Goal: Task Accomplishment & Management: Use online tool/utility

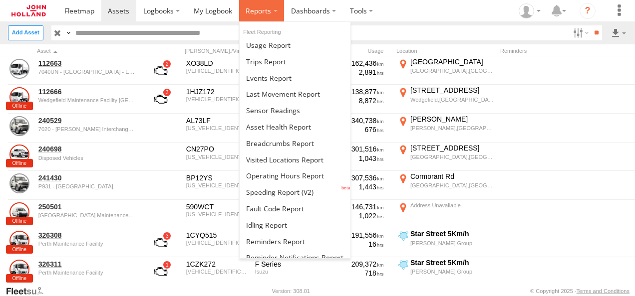
click at [253, 16] on label at bounding box center [261, 10] width 45 height 21
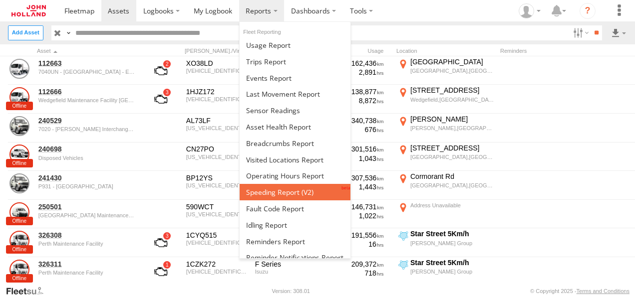
click at [294, 192] on span at bounding box center [279, 192] width 67 height 9
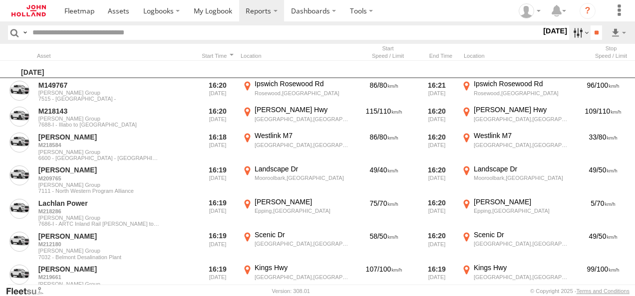
click at [578, 31] on label at bounding box center [579, 32] width 21 height 14
click at [0, 0] on span "[DATE]" at bounding box center [0, 0] width 0 height 0
click at [596, 31] on input "**" at bounding box center [595, 32] width 11 height 14
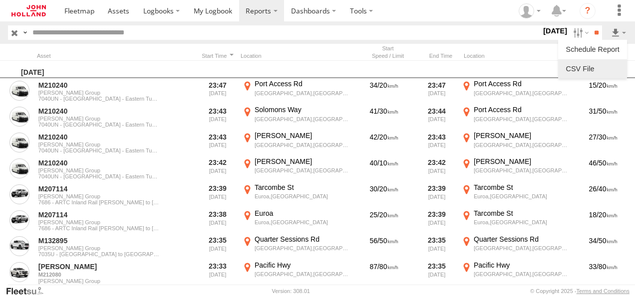
click at [598, 68] on link at bounding box center [592, 68] width 61 height 15
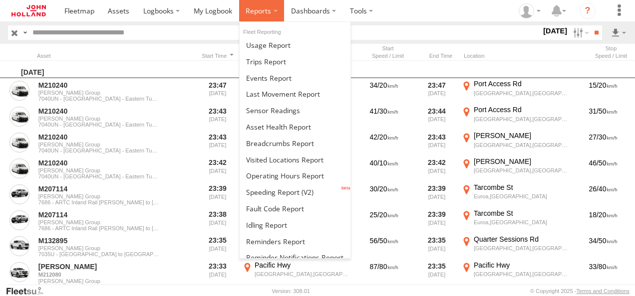
click at [267, 12] on span at bounding box center [258, 10] width 25 height 9
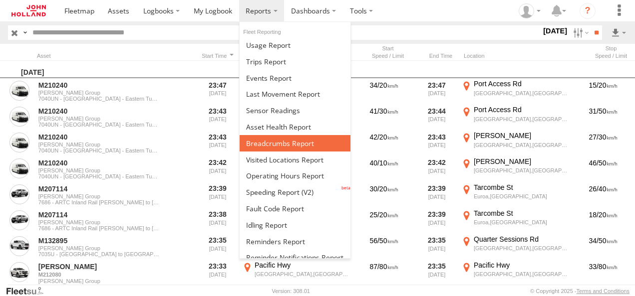
click at [290, 139] on span at bounding box center [280, 143] width 68 height 9
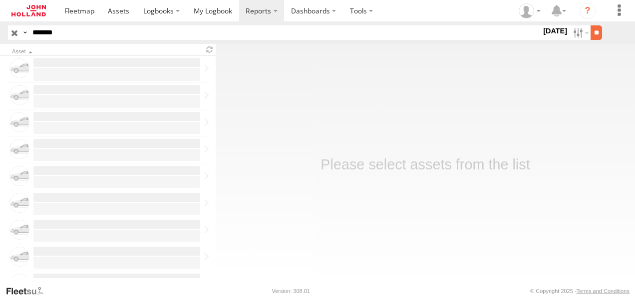
type input "*******"
click at [593, 30] on input "**" at bounding box center [595, 32] width 11 height 14
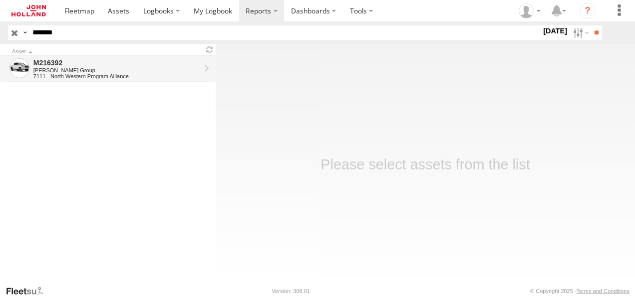
click at [58, 64] on div "M216392" at bounding box center [116, 62] width 167 height 9
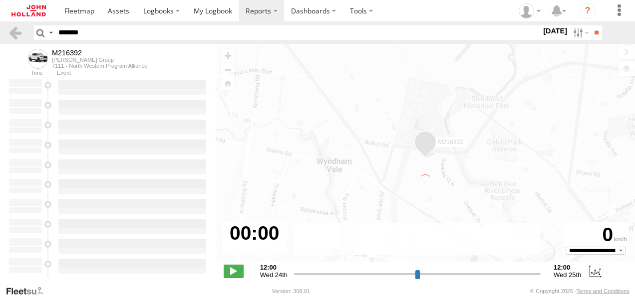
type input "**********"
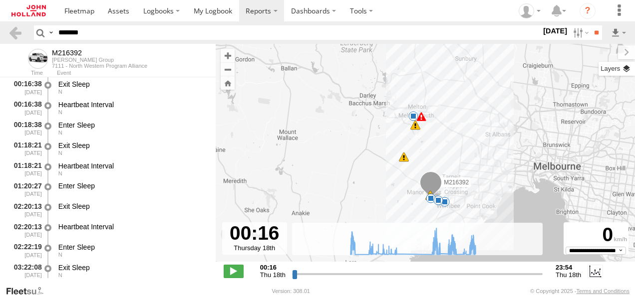
click at [624, 72] on label at bounding box center [616, 69] width 36 height 14
drag, startPoint x: 513, startPoint y: 57, endPoint x: 514, endPoint y: 69, distance: 12.1
click at [0, 0] on label at bounding box center [0, 0] width 0 height 0
click at [0, 0] on span "Satellite + Roadmap" at bounding box center [0, 0] width 0 height 0
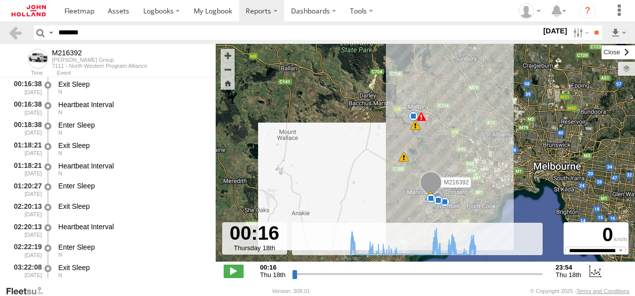
click at [601, 50] on label at bounding box center [617, 52] width 33 height 14
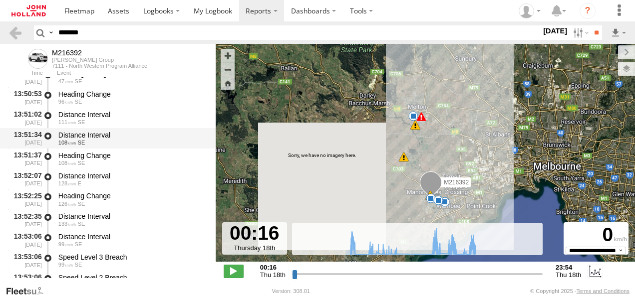
scroll to position [20406, 0]
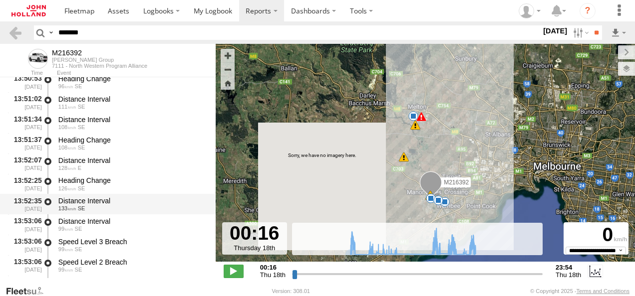
click at [125, 201] on div "Distance Interval" at bounding box center [132, 201] width 148 height 9
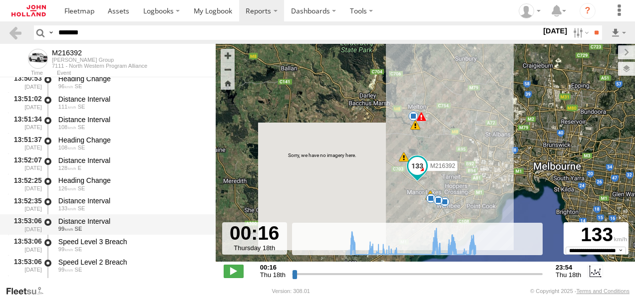
click at [124, 221] on div "Distance Interval" at bounding box center [132, 221] width 148 height 9
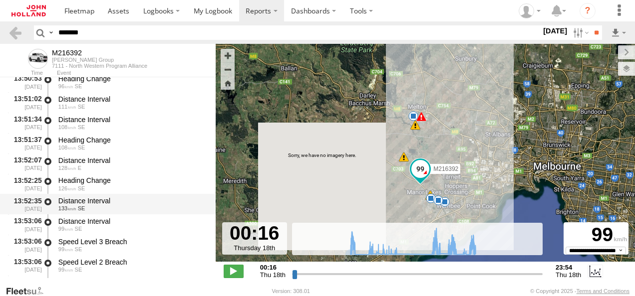
click at [122, 197] on div "Distance Interval 133 SE" at bounding box center [132, 204] width 151 height 18
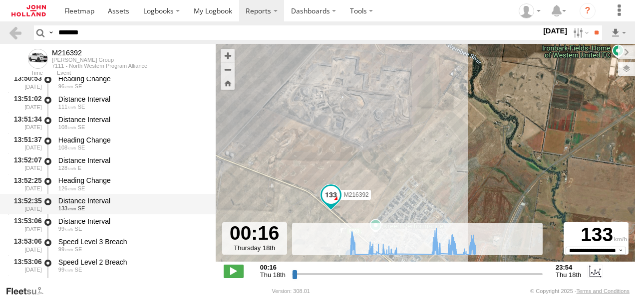
click at [112, 205] on div "Distance Interval" at bounding box center [132, 201] width 148 height 9
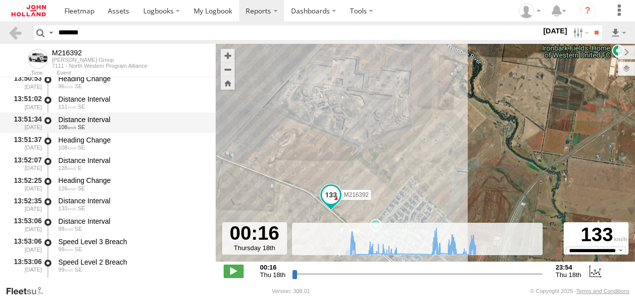
click at [130, 122] on div "Distance Interval" at bounding box center [132, 119] width 148 height 9
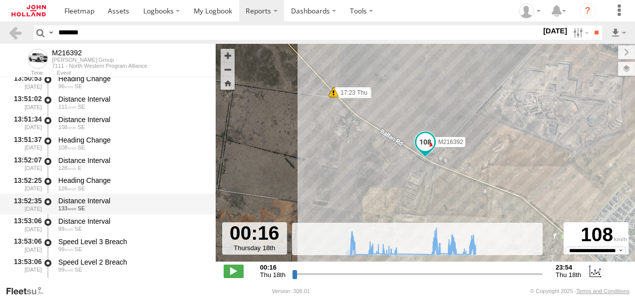
click at [115, 206] on div "Distance Interval" at bounding box center [132, 201] width 148 height 9
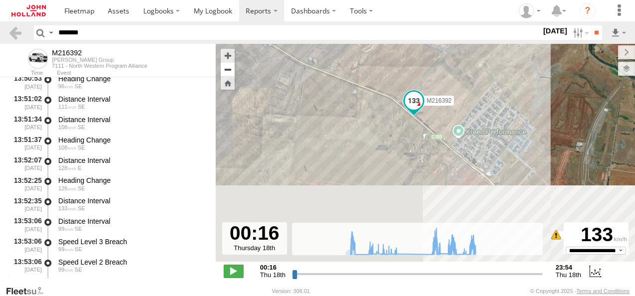
drag, startPoint x: 359, startPoint y: 178, endPoint x: 223, endPoint y: 72, distance: 172.2
click at [223, 72] on div "M216392 08:39 Thu 14:00 Thu 14:14 Thu 17:38 Thu 05:48 Thu 05:50 Thu 13:46 Thu 1…" at bounding box center [425, 158] width 419 height 229
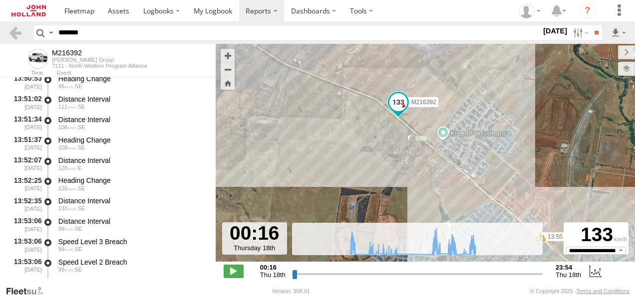
drag, startPoint x: 391, startPoint y: 205, endPoint x: 438, endPoint y: 187, distance: 50.2
click at [438, 187] on div "M216392 08:39 Thu 14:00 Thu 14:14 Thu 17:38 Thu 05:48 Thu 05:50 Thu 13:46 Thu 1…" at bounding box center [425, 158] width 419 height 229
